Goal: Contribute content: Add original content to the website for others to see

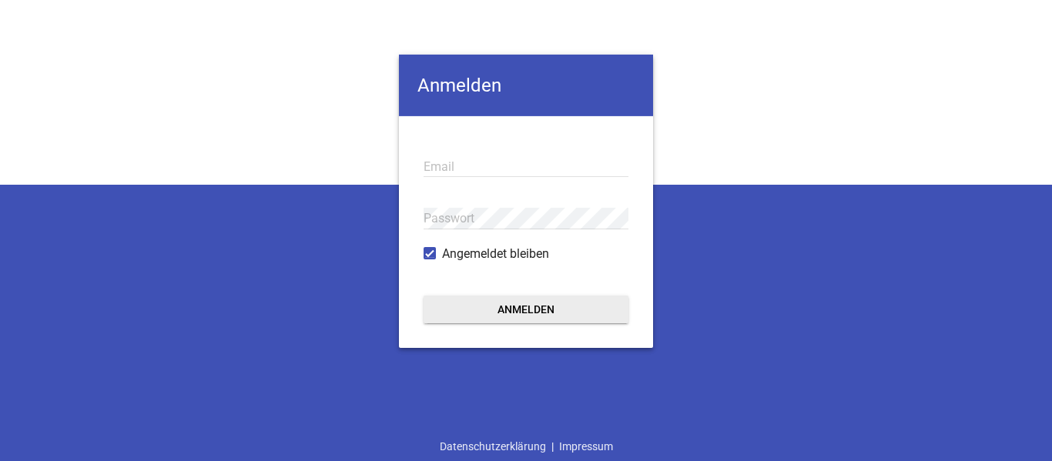
type input "[EMAIL_ADDRESS][DOMAIN_NAME]"
click at [577, 309] on button "Anmelden" at bounding box center [525, 310] width 205 height 28
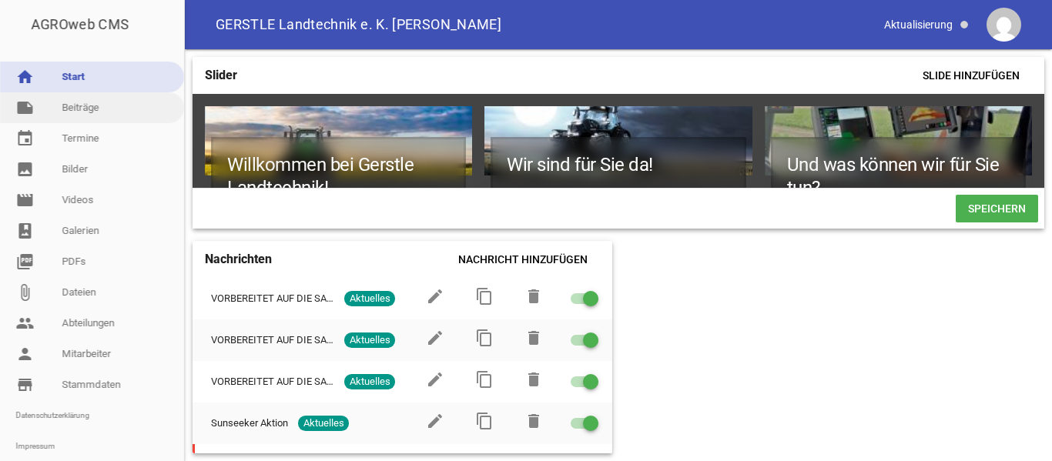
click at [81, 109] on link "note Beiträge" at bounding box center [92, 107] width 184 height 31
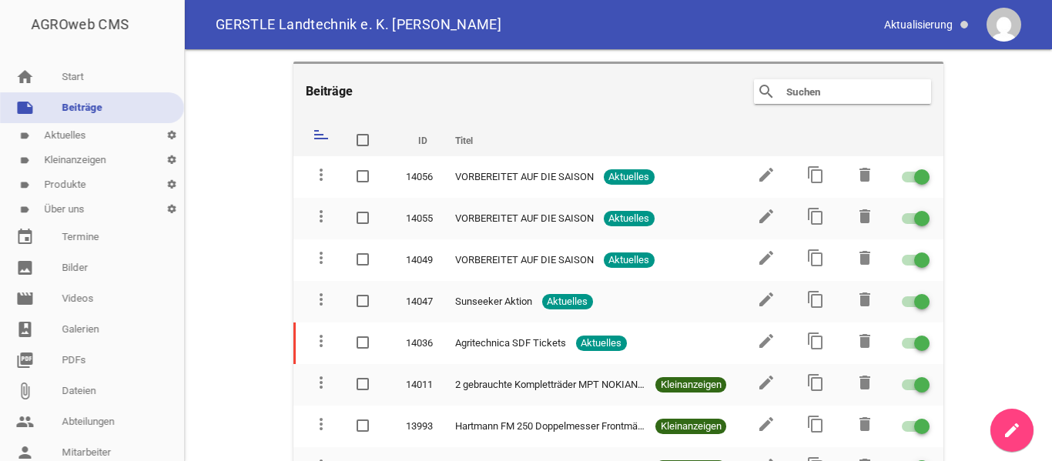
click at [587, 115] on header "Beiträge search clear" at bounding box center [618, 91] width 651 height 58
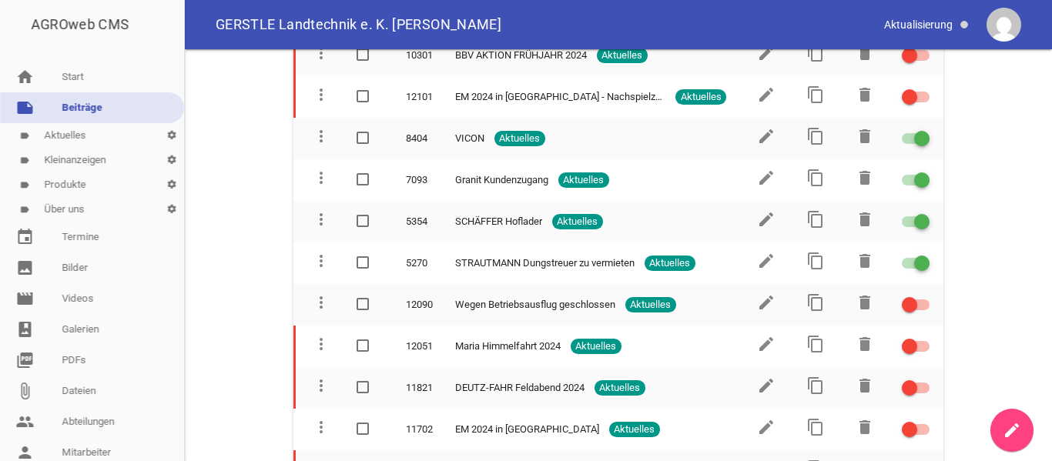
scroll to position [1965, 0]
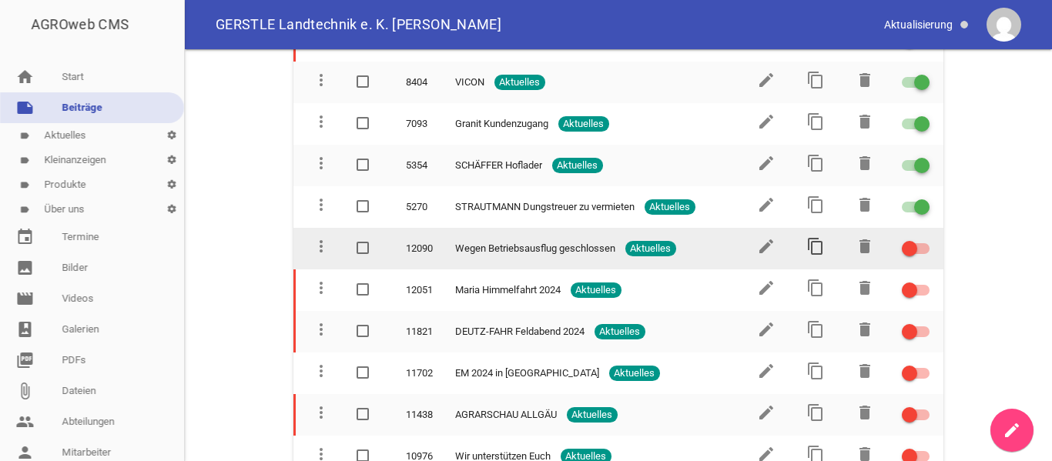
click at [806, 246] on icon "content_copy" at bounding box center [815, 246] width 18 height 18
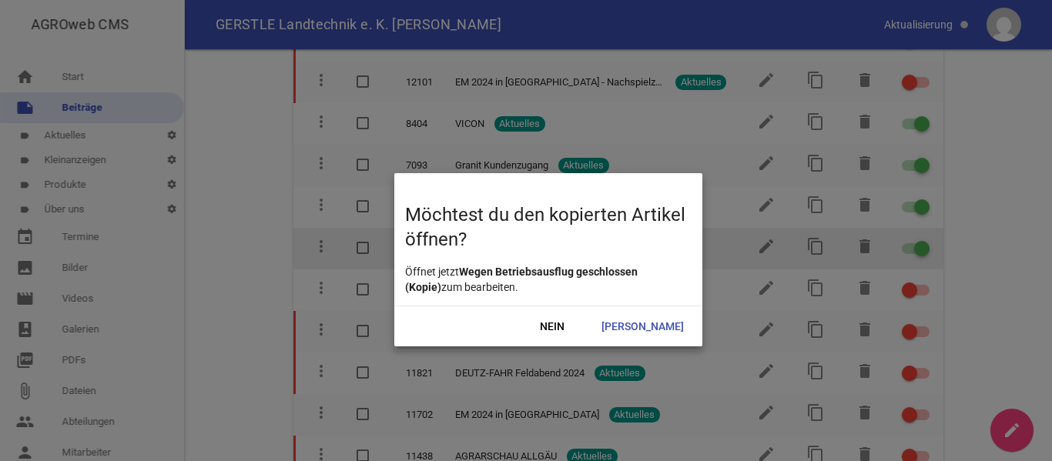
scroll to position [2007, 0]
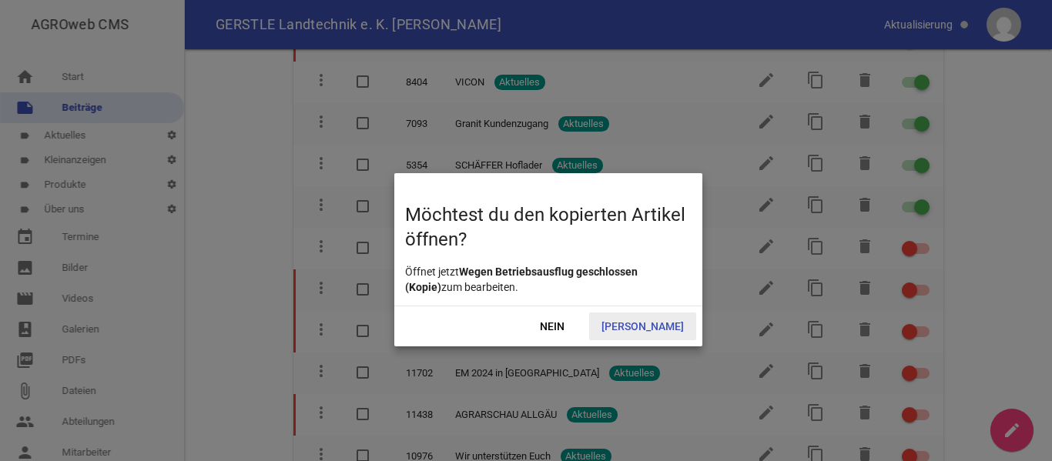
click at [658, 326] on span "[PERSON_NAME]" at bounding box center [642, 327] width 107 height 28
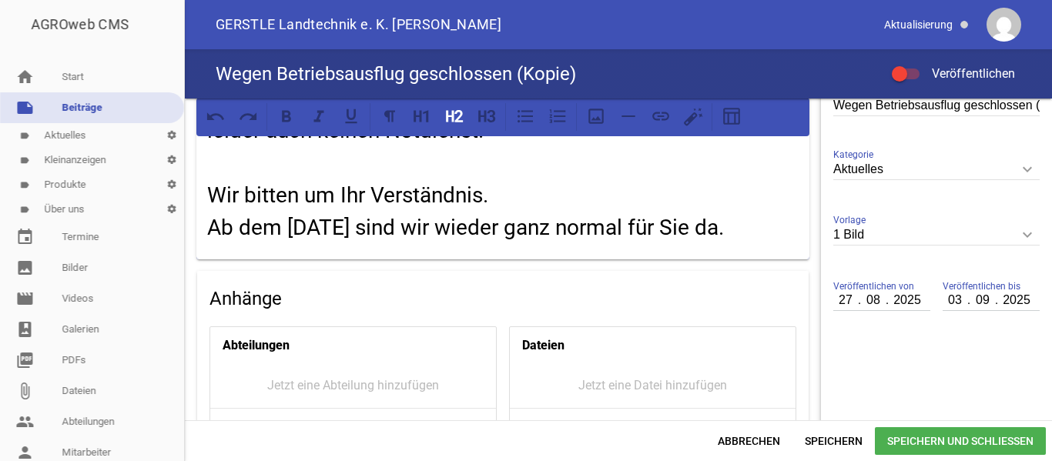
scroll to position [462, 0]
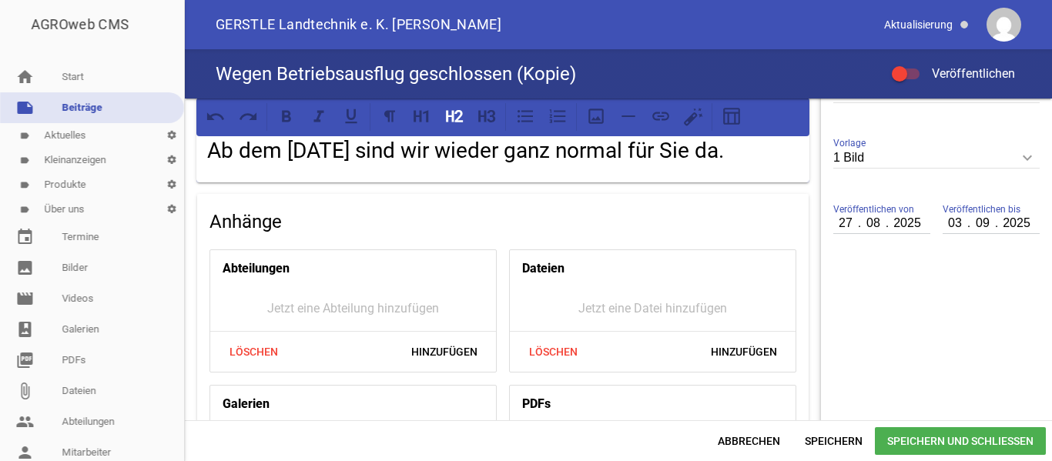
click at [875, 227] on input "08" at bounding box center [873, 223] width 28 height 20
click at [841, 227] on input "27" at bounding box center [846, 223] width 26 height 20
type input "30"
click at [949, 222] on input "03" at bounding box center [955, 223] width 26 height 20
click at [947, 226] on input "02" at bounding box center [955, 223] width 26 height 20
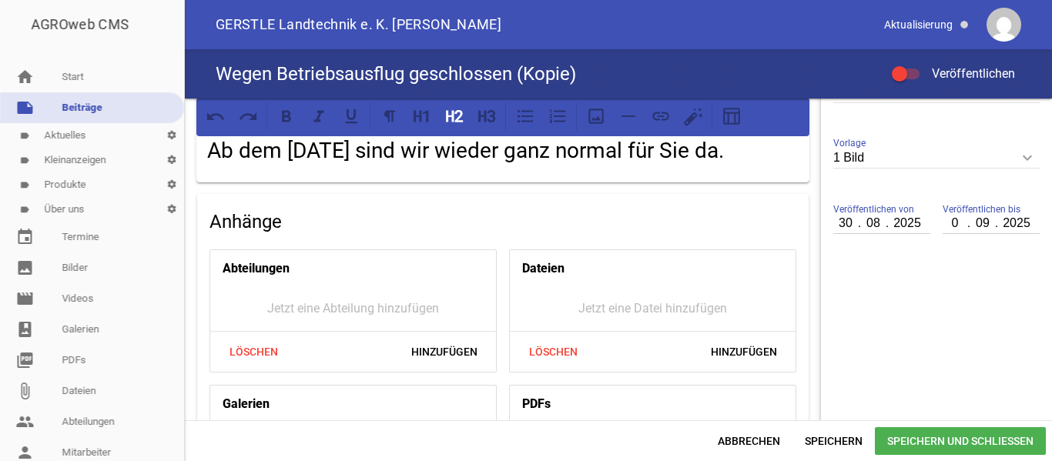
type input "03"
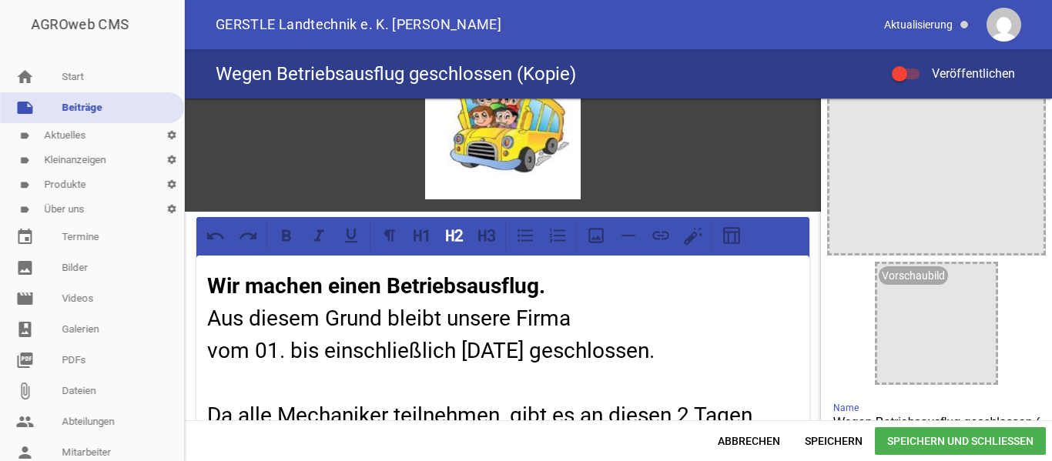
scroll to position [117, 0]
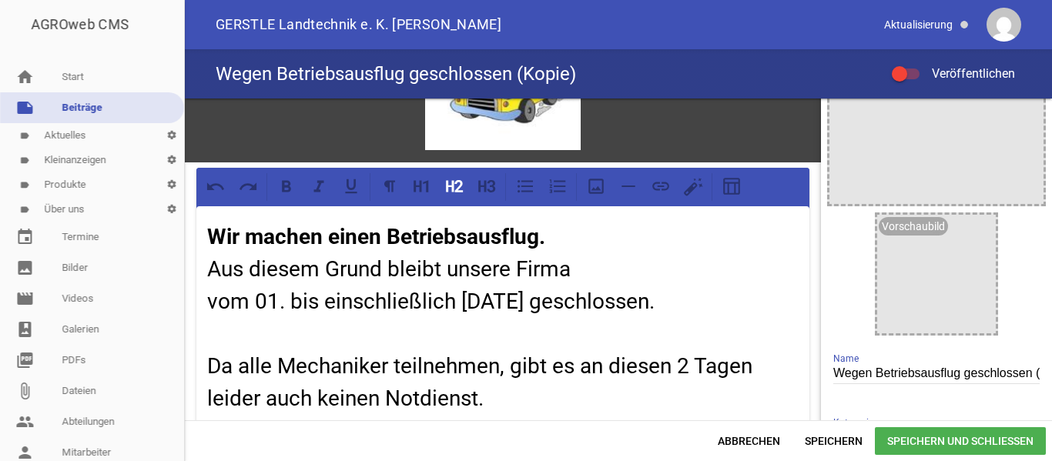
drag, startPoint x: 285, startPoint y: 344, endPoint x: 235, endPoint y: 276, distance: 84.2
click at [210, 264] on h2 "Wir machen einen Betriebsausflug. Aus diesem Grund bleibt unsere Firma vom 01. …" at bounding box center [502, 366] width 591 height 291
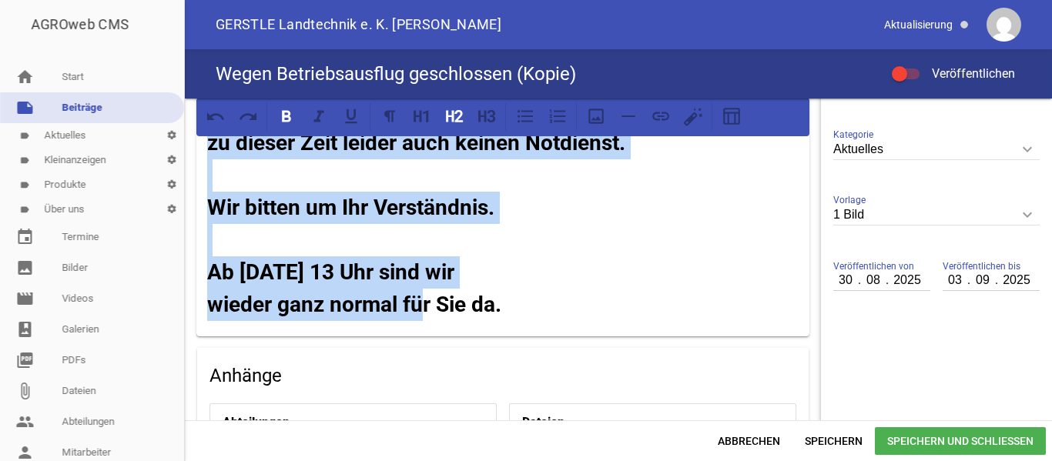
scroll to position [530, 0]
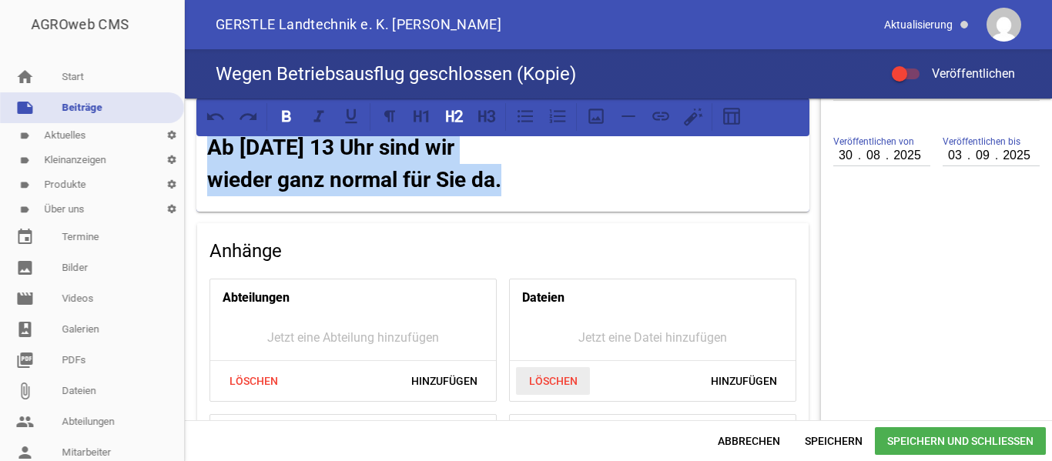
drag, startPoint x: 212, startPoint y: 303, endPoint x: 533, endPoint y: 384, distance: 331.1
click at [533, 384] on div "games image Wir machen einen Betriebsausflug. Aus diesem Grund bleibt unsere Fi…" at bounding box center [503, 130] width 636 height 1122
click at [427, 119] on icon at bounding box center [425, 116] width 5 height 12
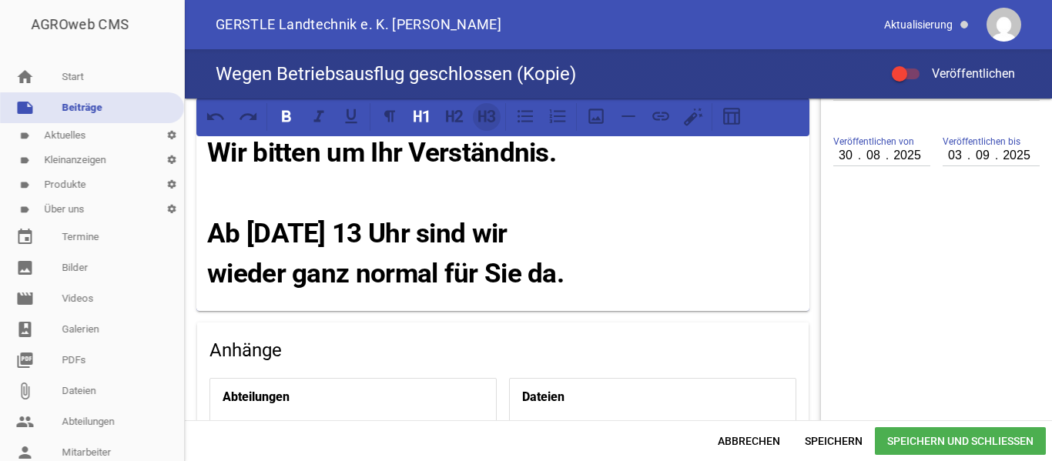
click at [487, 119] on icon at bounding box center [491, 116] width 8 height 12
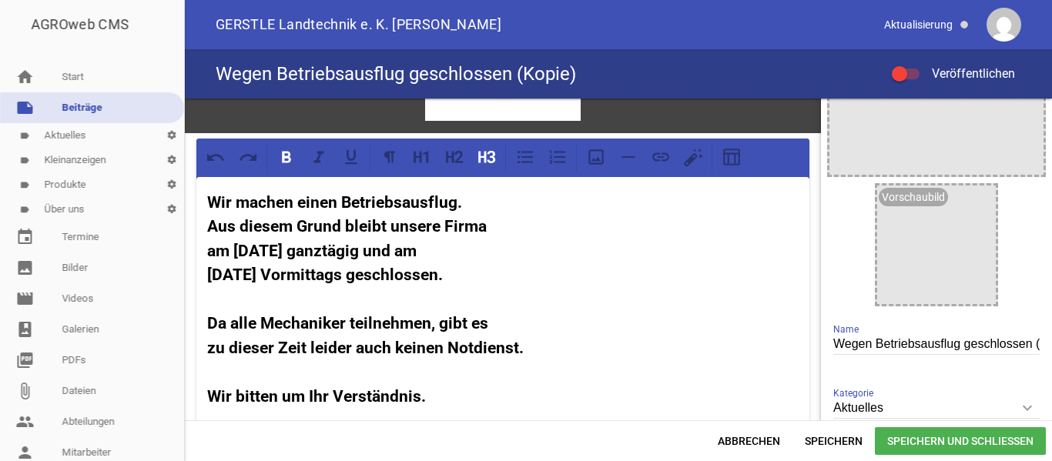
scroll to position [110, 0]
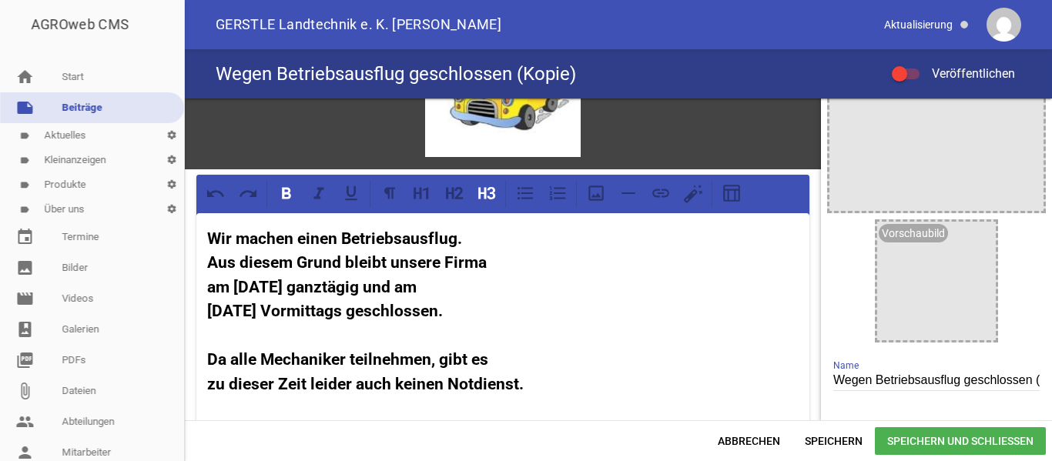
click at [514, 253] on h3 "Wir machen einen Betriebsausflug. Aus diesem Grund bleibt unsere Firma am [DATE…" at bounding box center [502, 372] width 591 height 291
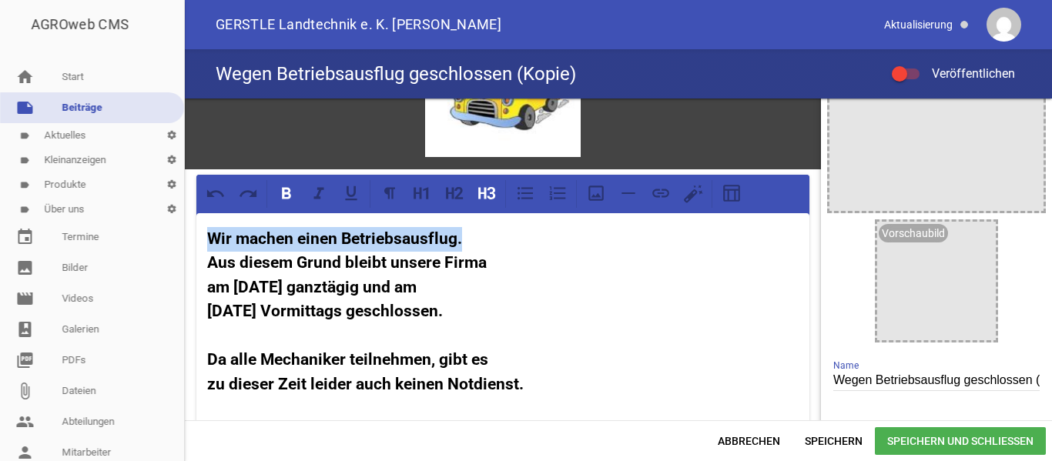
drag, startPoint x: 458, startPoint y: 236, endPoint x: 197, endPoint y: 227, distance: 261.1
click at [197, 227] on div "Wir machen einen Betriebsausflug. Aus diesem Grund bleibt unsere Firma am [DATE…" at bounding box center [502, 372] width 613 height 319
click at [461, 192] on icon at bounding box center [454, 193] width 20 height 20
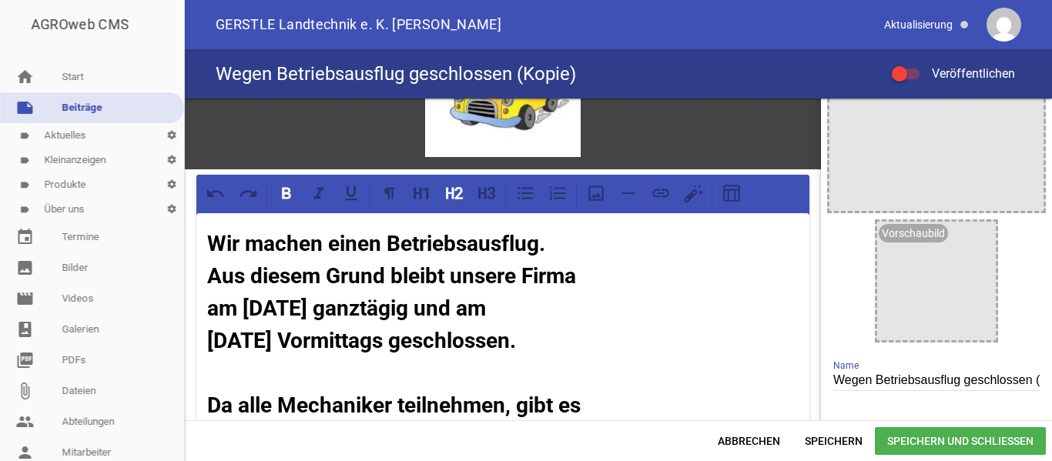
click at [568, 243] on h2 "Wir machen einen Betriebsausflug. Aus diesem Grund bleibt unsere Firma am [DATE…" at bounding box center [502, 422] width 591 height 388
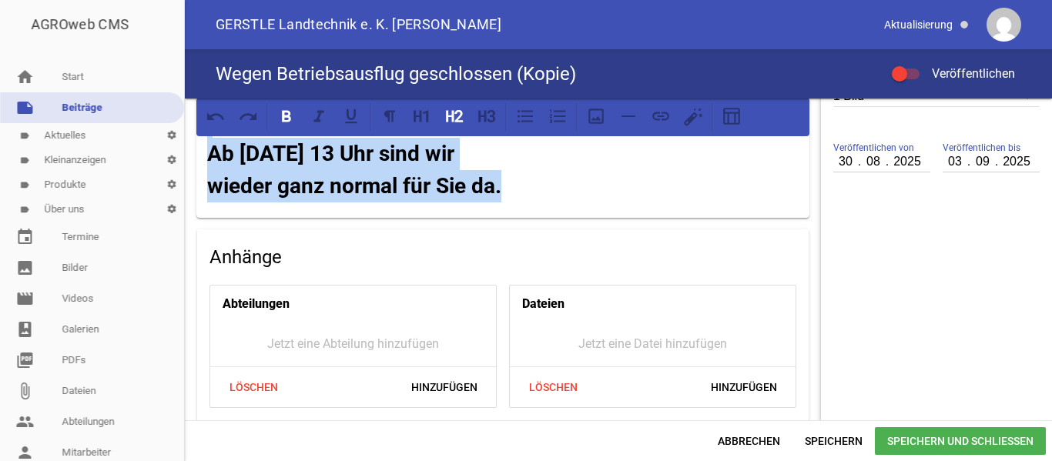
scroll to position [798, 0]
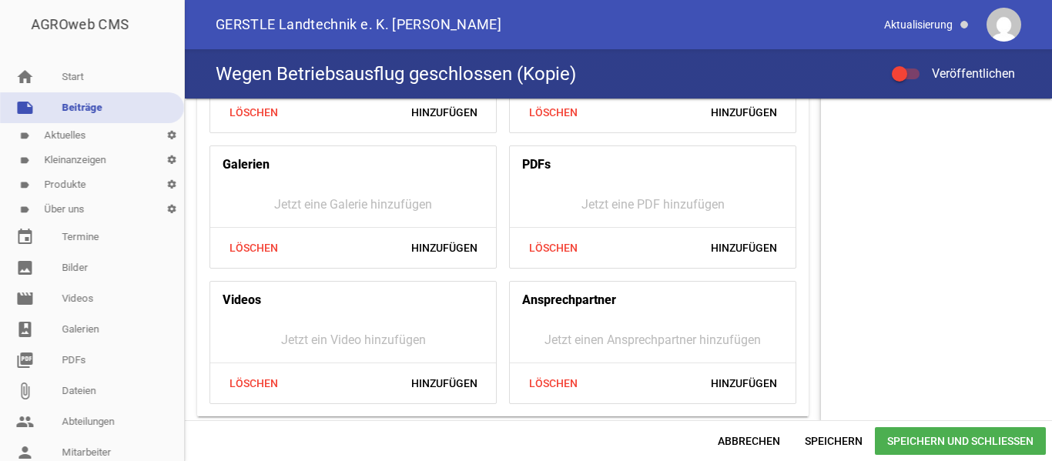
drag, startPoint x: 208, startPoint y: 269, endPoint x: 609, endPoint y: 221, distance: 404.0
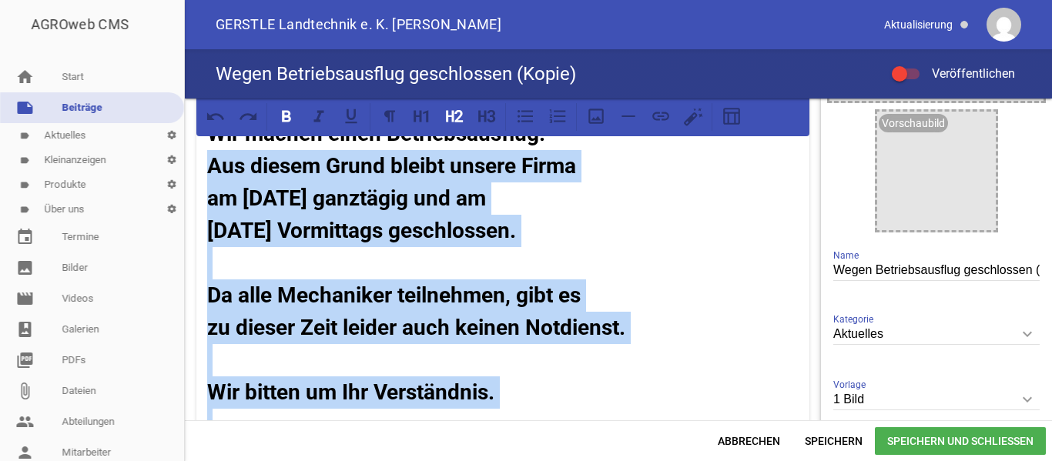
scroll to position [0, 0]
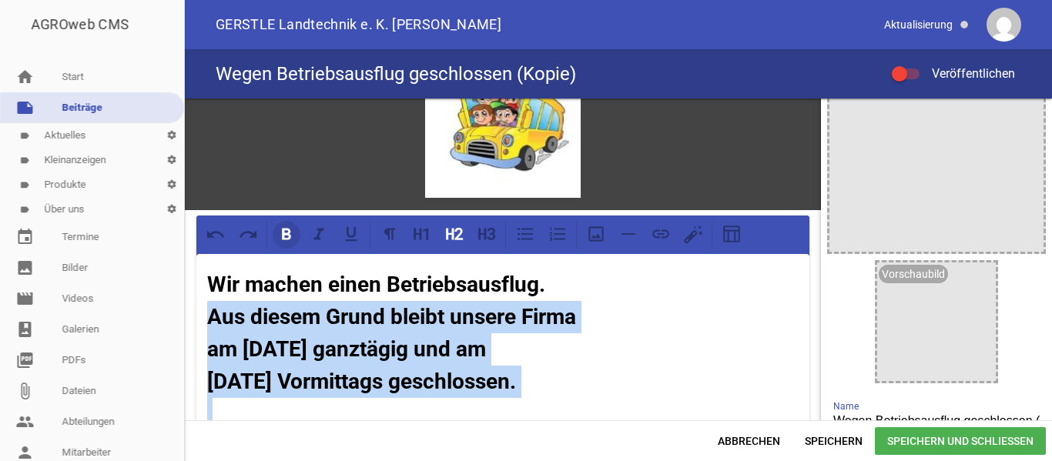
click at [284, 234] on icon at bounding box center [286, 235] width 9 height 12
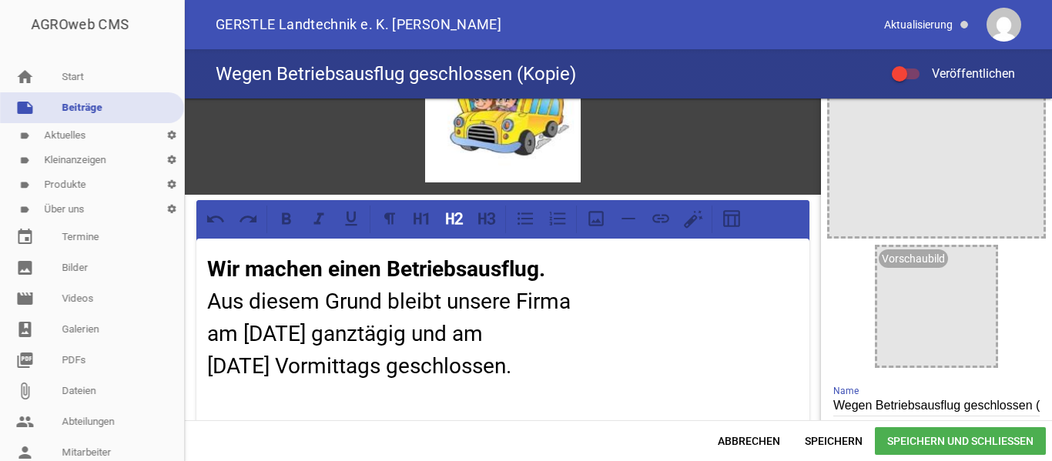
scroll to position [8, 0]
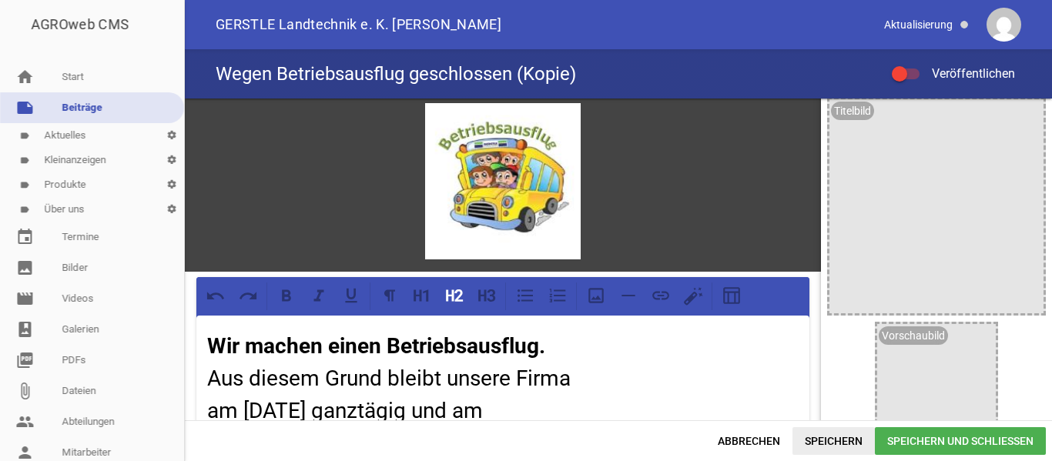
click at [831, 437] on span "Speichern" at bounding box center [833, 441] width 82 height 28
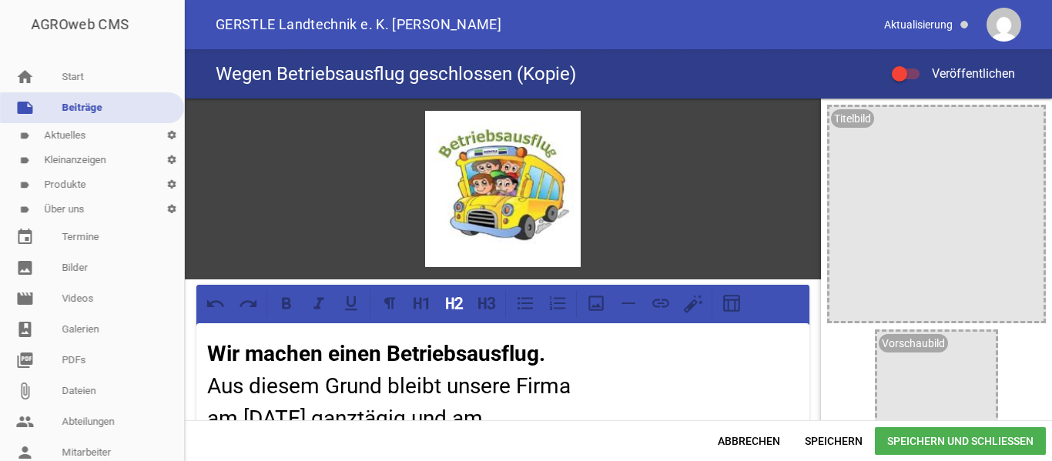
click at [914, 71] on div at bounding box center [906, 74] width 28 height 11
click at [913, 65] on input "Veröffentlichen" at bounding box center [913, 65] width 0 height 0
click at [830, 427] on span "Speichern" at bounding box center [833, 441] width 82 height 28
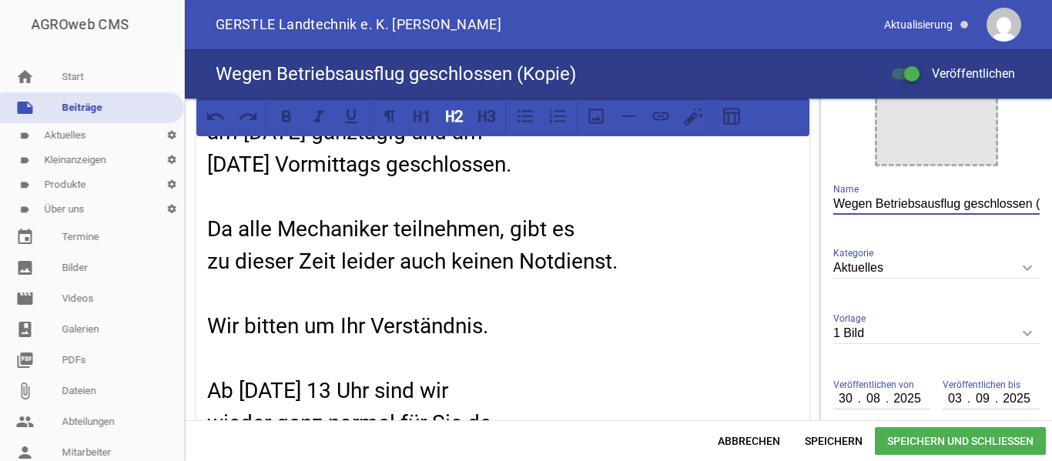
scroll to position [0, 36]
drag, startPoint x: 1024, startPoint y: 206, endPoint x: 1051, endPoint y: 198, distance: 28.2
click at [1051, 201] on div "games image Wir machen einen Betriebsausflug. Aus diesem Grund bleibt unsere Fi…" at bounding box center [618, 260] width 867 height 322
type input "Wegen Betriebsausflug geschlossen"
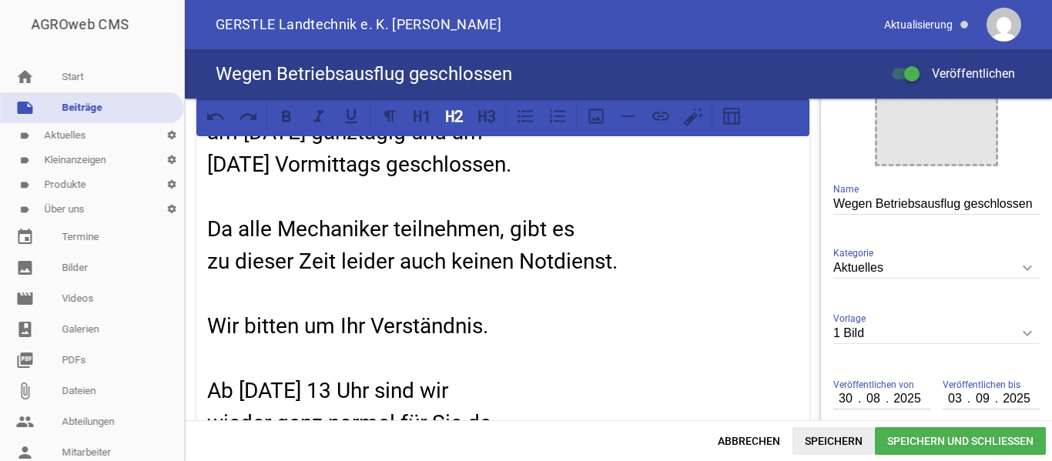
click at [836, 440] on span "Speichern" at bounding box center [833, 441] width 82 height 28
click at [68, 131] on link "label Aktuelles settings" at bounding box center [92, 135] width 184 height 25
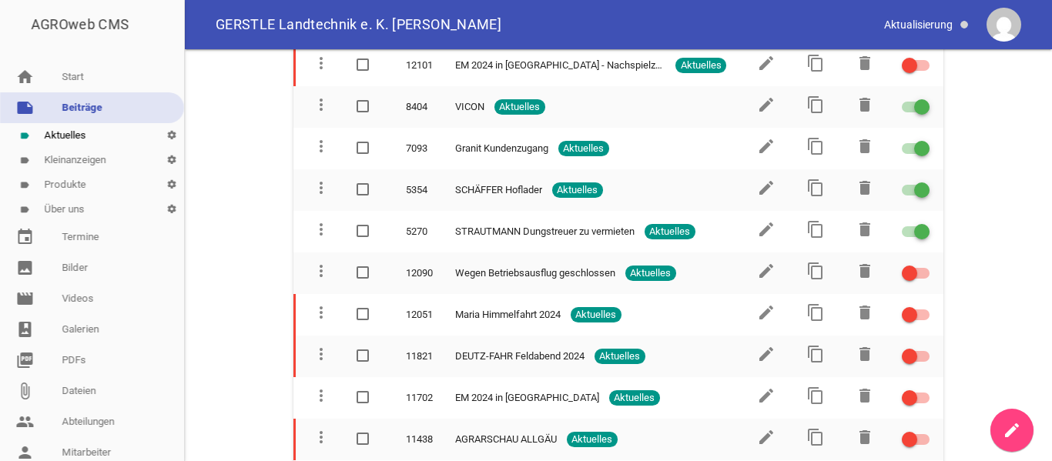
scroll to position [794, 0]
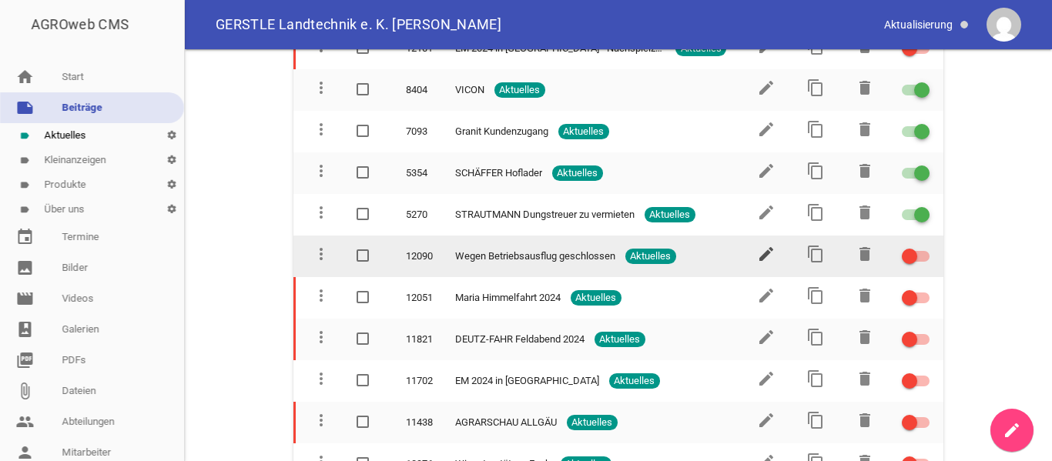
click at [757, 253] on icon "edit" at bounding box center [766, 254] width 18 height 18
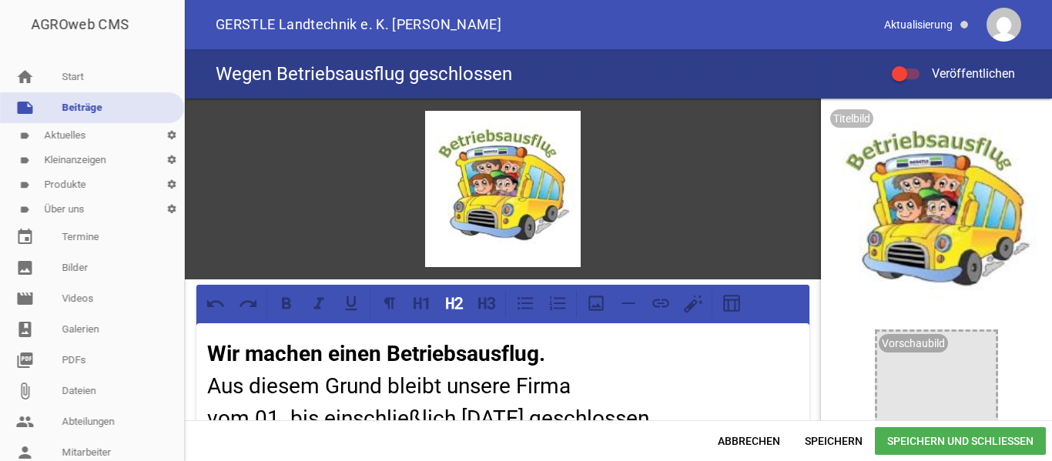
click at [71, 105] on link "note Beiträge" at bounding box center [92, 107] width 184 height 31
